Goal: Information Seeking & Learning: Learn about a topic

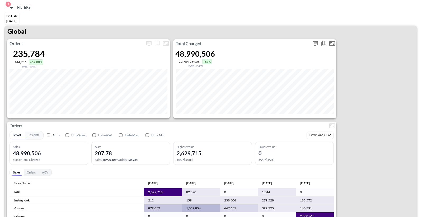
click at [315, 45] on icon "more" at bounding box center [315, 43] width 5 height 5
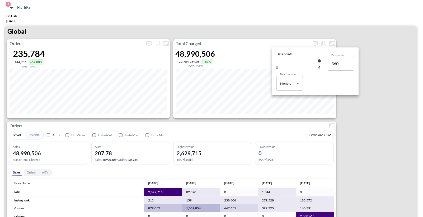
click at [285, 82] on body "BI.P.EYE, Interactive Analytics Dashboards 1 Filters Iso Date [DATE] Global Ord…" at bounding box center [211, 108] width 423 height 217
click at [285, 98] on div "Days" at bounding box center [284, 97] width 7 height 5
type input "Days"
type input "147"
click at [290, 123] on div at bounding box center [211, 108] width 423 height 217
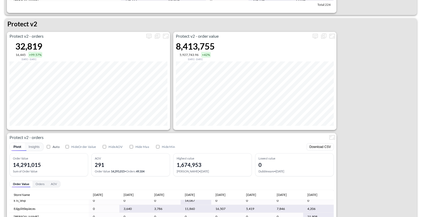
scroll to position [148, 0]
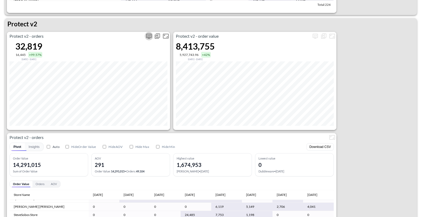
click at [147, 38] on icon "more" at bounding box center [149, 36] width 6 height 6
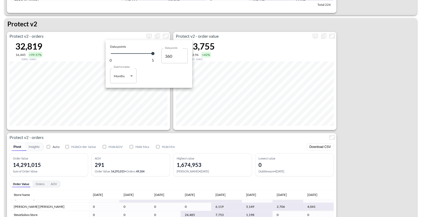
click at [126, 78] on body "BI.P.EYE, Interactive Analytics Dashboards 1 Filters Iso Date [DATE] Global Ord…" at bounding box center [211, 108] width 423 height 217
click at [125, 88] on li "Days" at bounding box center [123, 90] width 26 height 8
type input "Days"
type input "147"
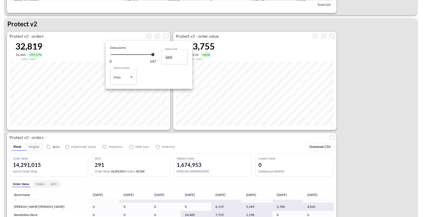
click at [125, 27] on div at bounding box center [211, 108] width 423 height 217
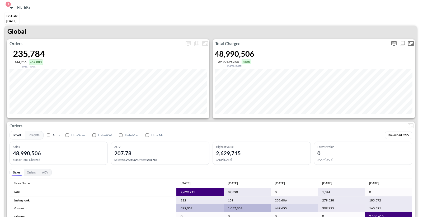
click at [391, 40] on icon "more" at bounding box center [394, 43] width 6 height 6
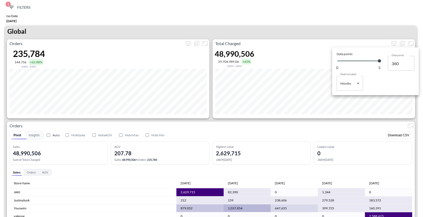
click at [352, 86] on body "BI.P.EYE, Interactive Analytics Dashboards 1 Filters Iso Date [DATE] Global Ord…" at bounding box center [211, 108] width 423 height 217
click at [340, 98] on li "Days" at bounding box center [350, 97] width 26 height 8
type input "Days"
type input "147"
click at [303, 39] on div at bounding box center [211, 108] width 423 height 217
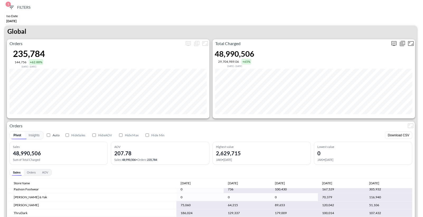
click at [390, 41] on span "Display settings" at bounding box center [394, 43] width 8 height 8
click at [391, 44] on icon "more" at bounding box center [393, 43] width 5 height 5
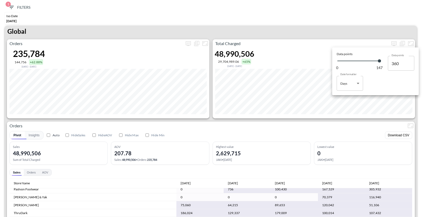
click at [353, 77] on body "BI.P.EYE, Interactive Analytics Dashboards 1 Filters Iso Date [DATE] Global Ord…" at bounding box center [211, 108] width 423 height 217
click at [356, 105] on li "Months" at bounding box center [350, 105] width 26 height 8
type input "Months"
click at [342, 34] on div at bounding box center [211, 108] width 423 height 217
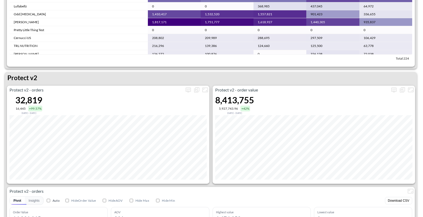
scroll to position [1094, 0]
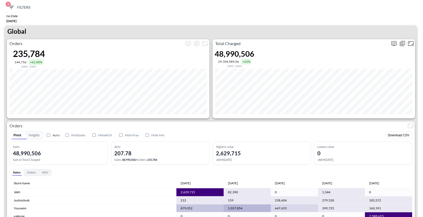
click at [396, 41] on icon "more" at bounding box center [393, 43] width 5 height 5
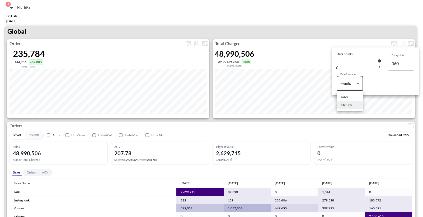
click at [353, 86] on body "BI.P.EYE, Interactive Analytics Dashboards 1 Filters Iso Date May 01, 2025 Glob…" at bounding box center [211, 108] width 423 height 217
click at [351, 101] on li "Days" at bounding box center [350, 97] width 26 height 8
type input "Days"
type input "147"
click at [319, 37] on div at bounding box center [211, 108] width 423 height 217
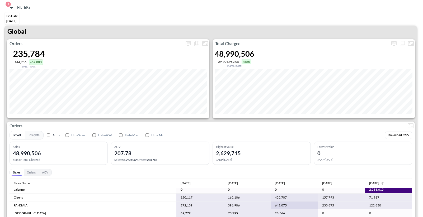
scroll to position [12, 0]
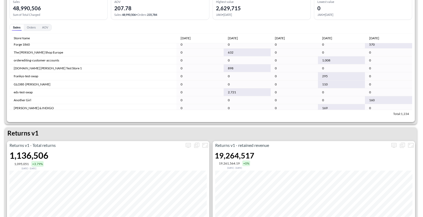
scroll to position [2857, 0]
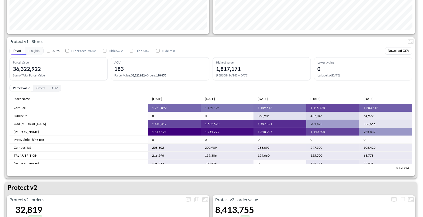
scroll to position [849, 0]
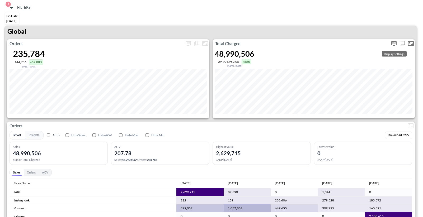
click at [390, 44] on button "more" at bounding box center [394, 43] width 8 height 8
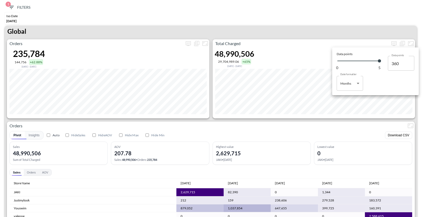
click at [254, 127] on div at bounding box center [211, 108] width 423 height 217
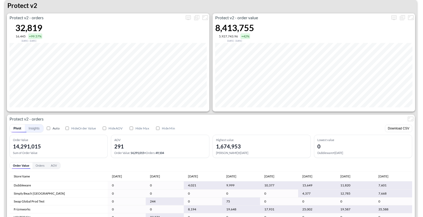
scroll to position [1027, 0]
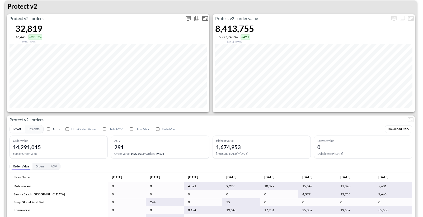
click at [187, 19] on icon "more" at bounding box center [188, 18] width 6 height 6
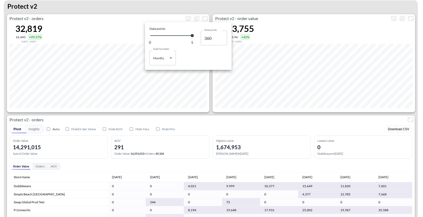
click at [166, 62] on body "BI.P.EYE, Interactive Analytics Dashboards 1 Filters Iso Date [DATE] Global Ord…" at bounding box center [211, 108] width 423 height 217
click at [164, 75] on li "Days" at bounding box center [162, 72] width 26 height 8
type input "Days"
type input "147"
click at [174, 114] on div at bounding box center [211, 108] width 423 height 217
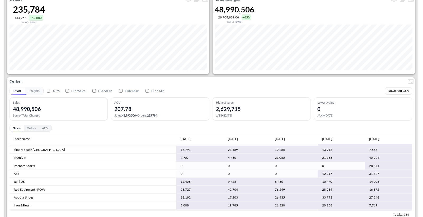
scroll to position [0, 0]
